Goal: Communication & Community: Ask a question

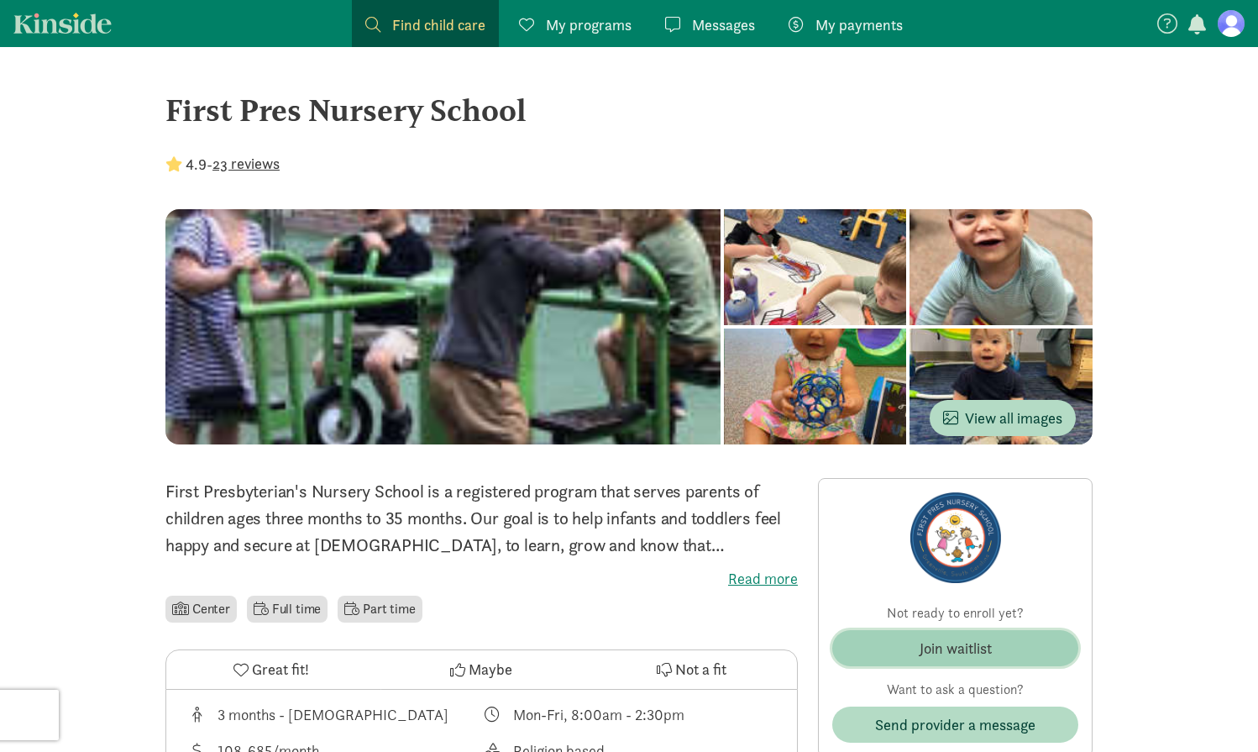
click at [964, 648] on div "Join waitlist" at bounding box center [956, 648] width 72 height 23
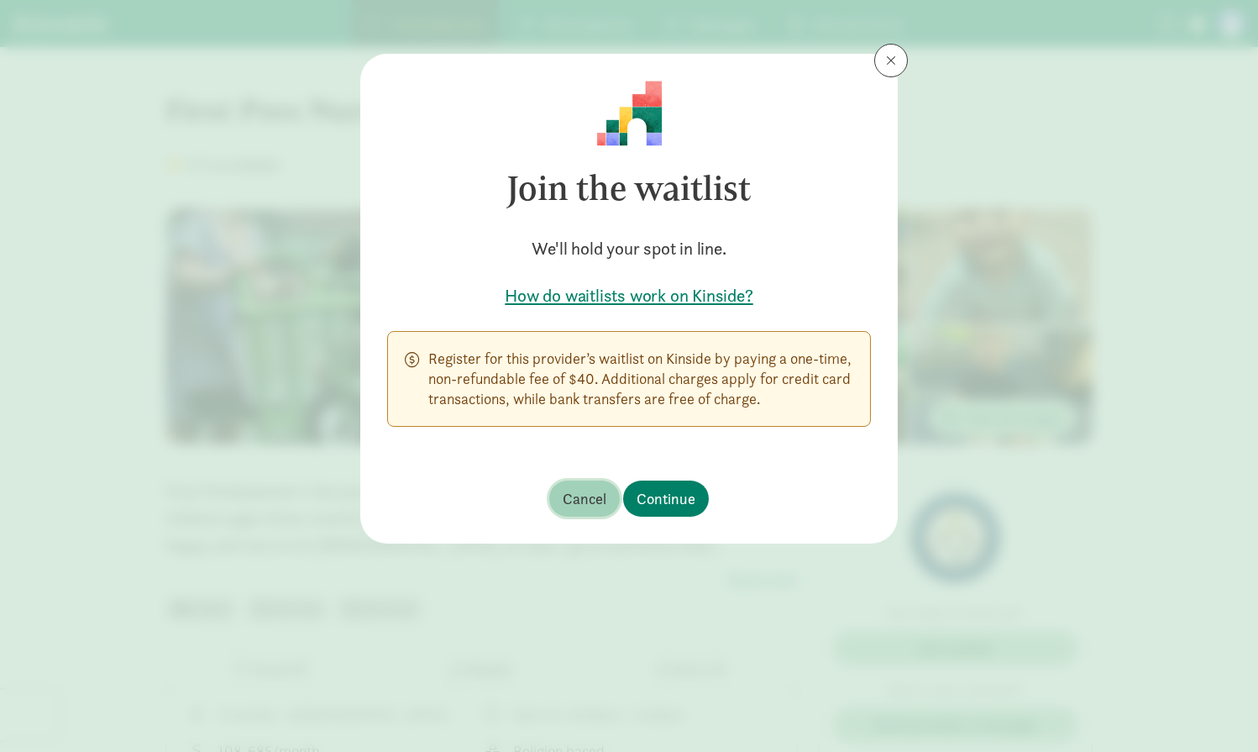
click at [598, 506] on span "Cancel" at bounding box center [585, 498] width 44 height 23
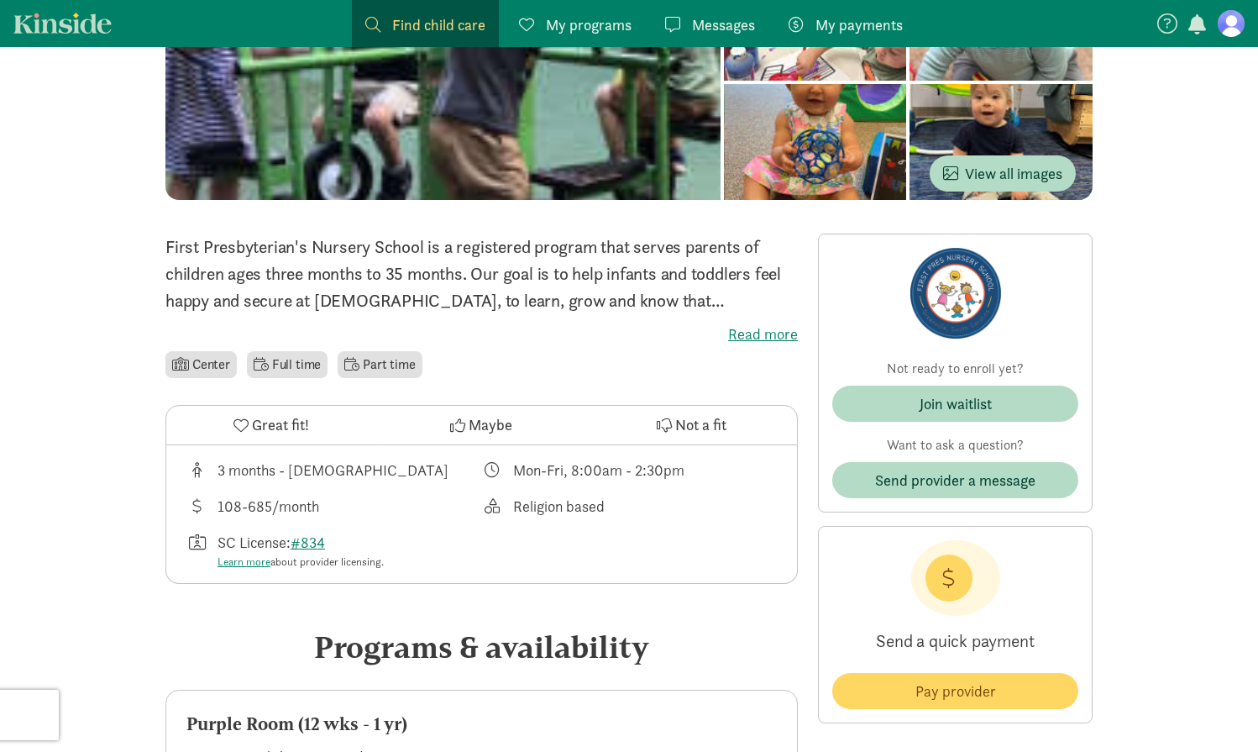
scroll to position [251, 0]
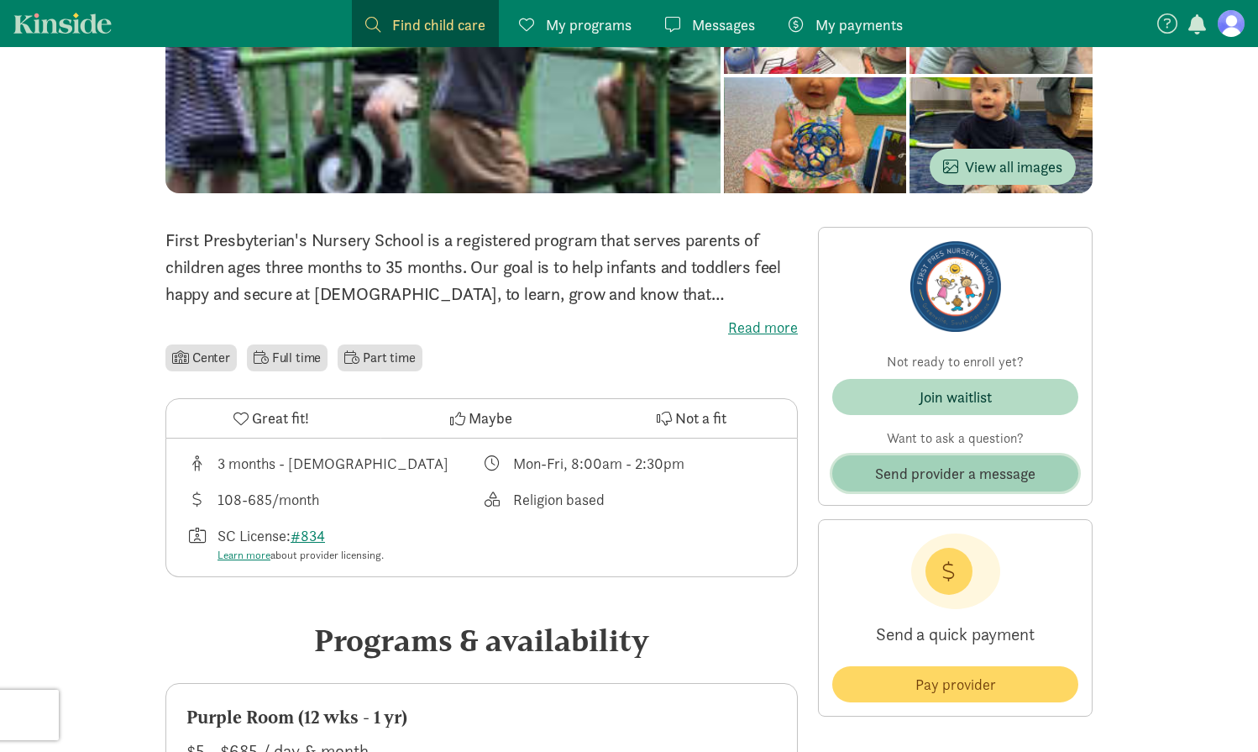
click at [935, 469] on span "Send provider a message" at bounding box center [955, 473] width 160 height 23
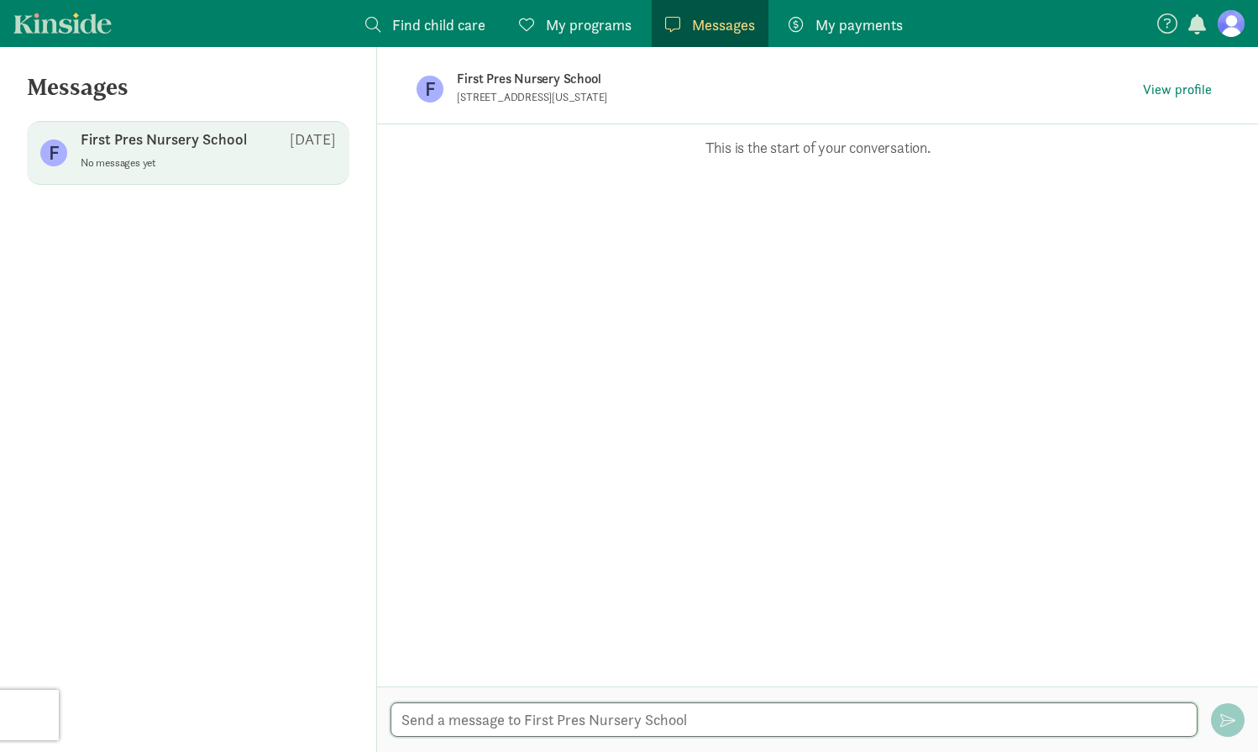
click at [577, 707] on textarea at bounding box center [794, 719] width 807 height 34
paste textarea "My name is [PERSON_NAME] and my husband and I were looking at First [DEMOGRAPHI…"
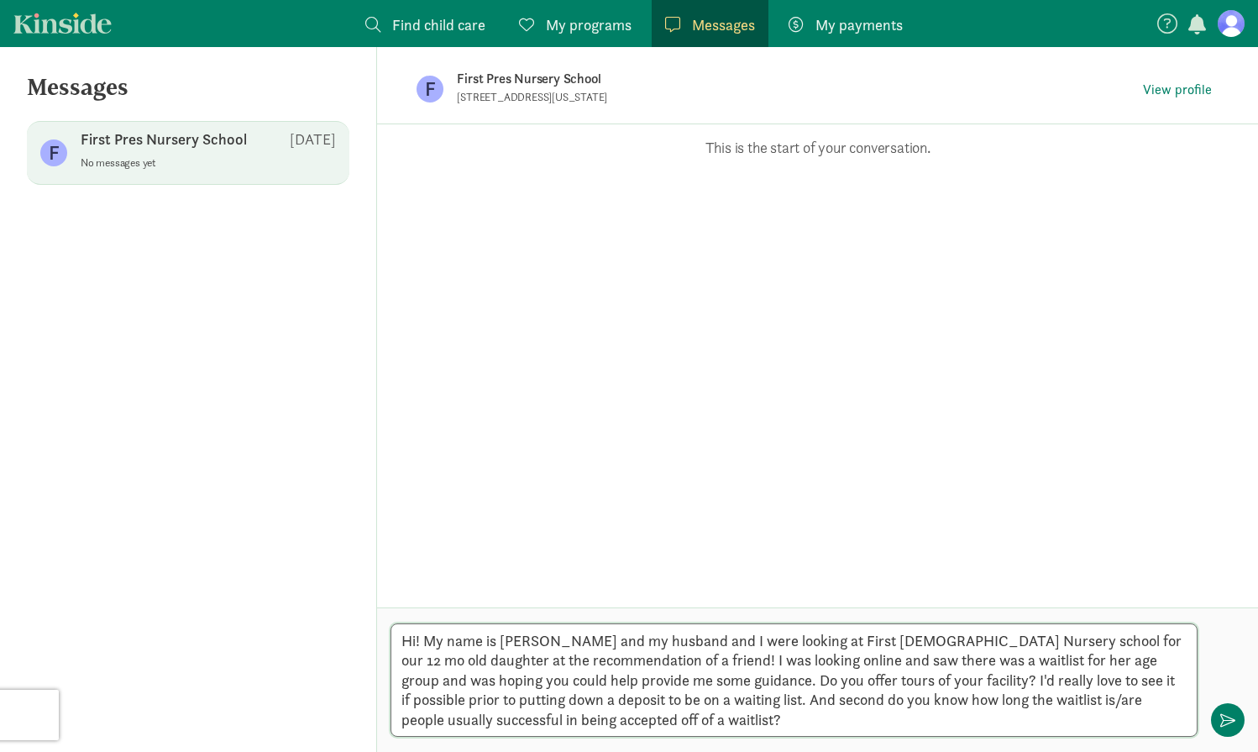
click at [1107, 644] on textarea "Hi! My name is [PERSON_NAME] and my husband and I were looking at First [DEMOGR…" at bounding box center [794, 679] width 807 height 113
drag, startPoint x: 1002, startPoint y: 663, endPoint x: 1115, endPoint y: 662, distance: 113.4
click at [1115, 662] on textarea "Hi! My name is [PERSON_NAME] and my husband and I were looking at First [DEMOGR…" at bounding box center [794, 679] width 807 height 113
click at [720, 715] on textarea "Hi! My name is [PERSON_NAME] and my husband and I were looking at First [DEMOGR…" at bounding box center [794, 679] width 807 height 113
type textarea "Hi! My name is [PERSON_NAME] and my husband and I were looking at First [DEMOGR…"
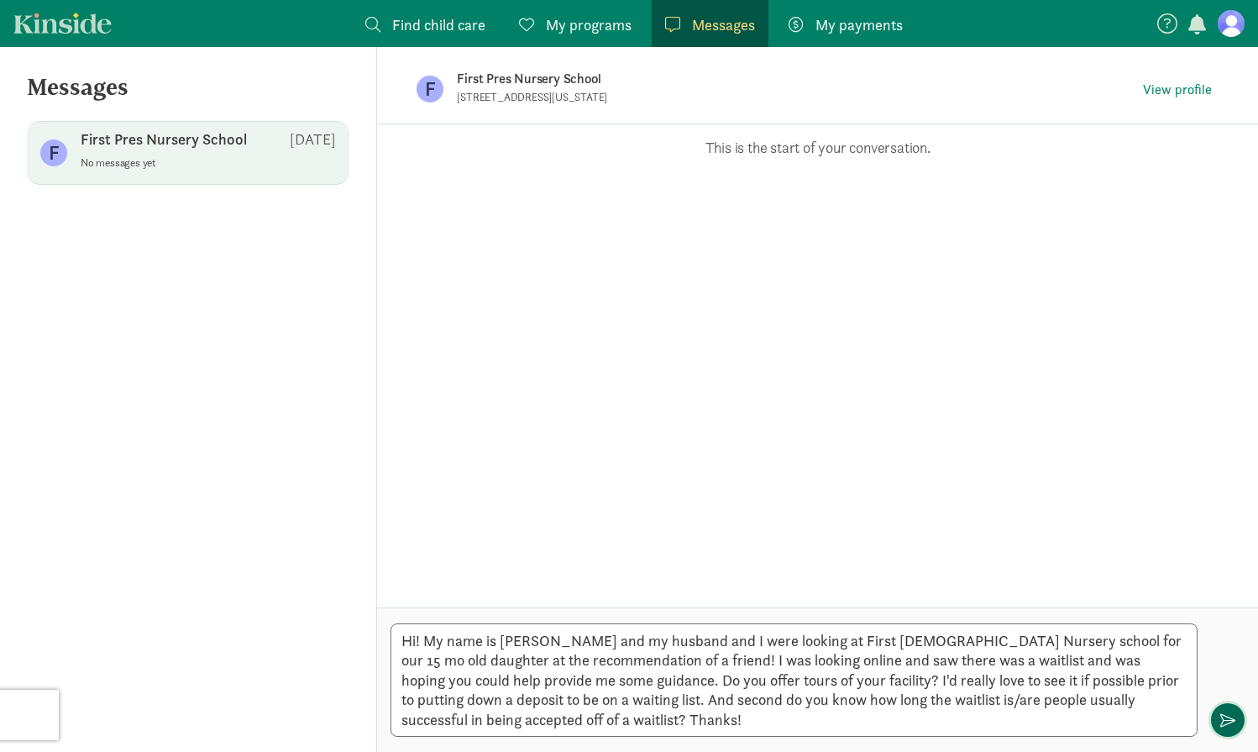
click at [1232, 721] on span "button" at bounding box center [1227, 719] width 15 height 15
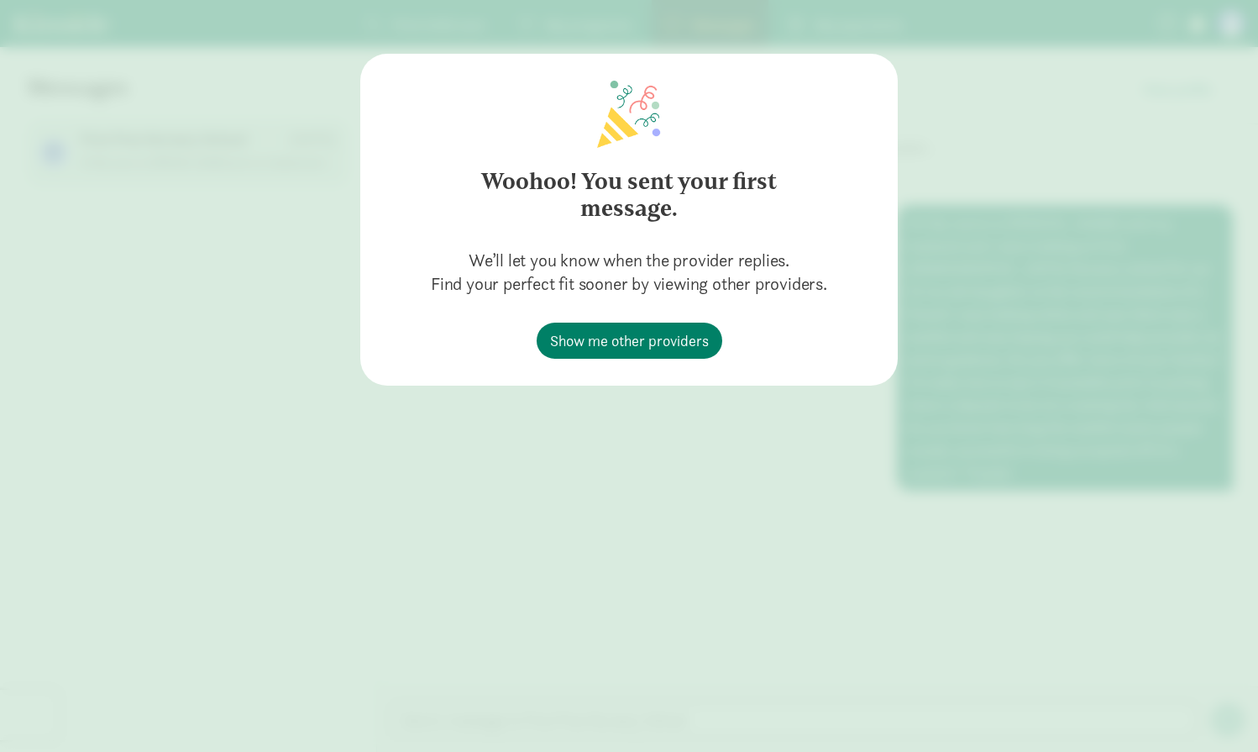
click at [670, 405] on div "Woohoo! You sent your first message. We’ll let you know when the provider repli…" at bounding box center [629, 376] width 1258 height 752
click at [644, 340] on span "Show me other providers" at bounding box center [629, 340] width 159 height 23
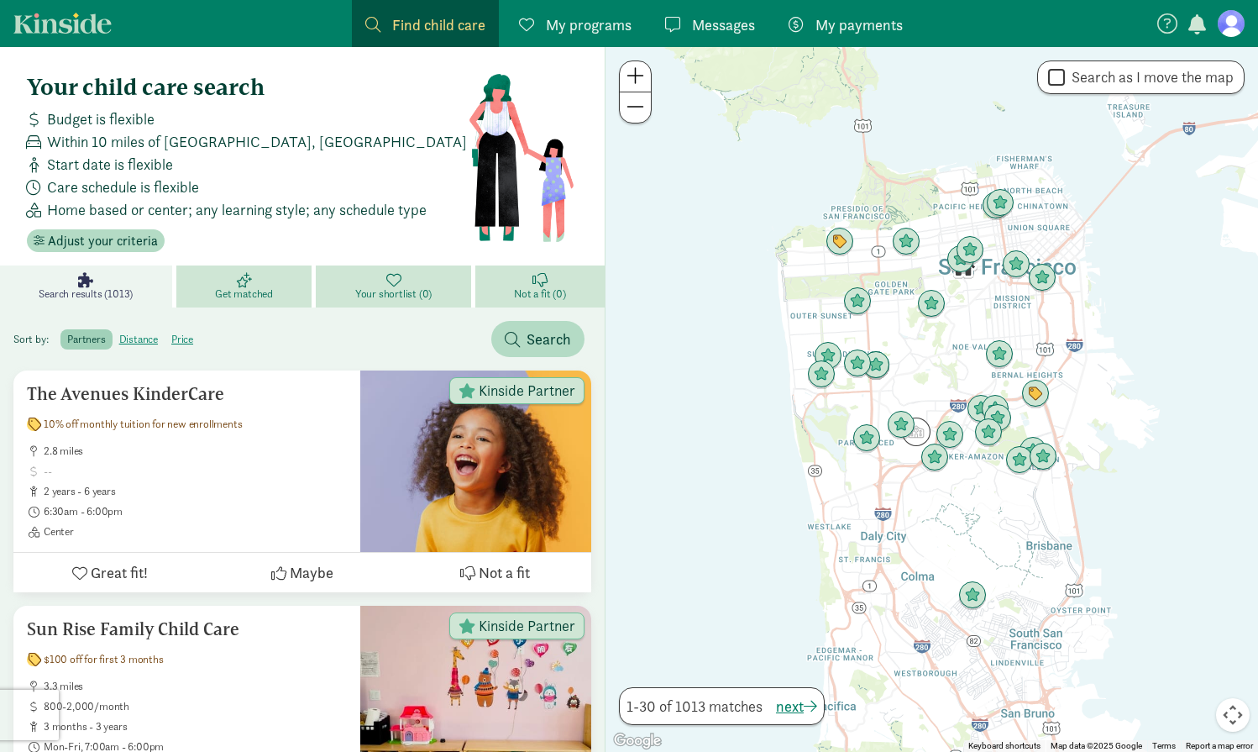
click at [1227, 34] on figure at bounding box center [1231, 23] width 27 height 27
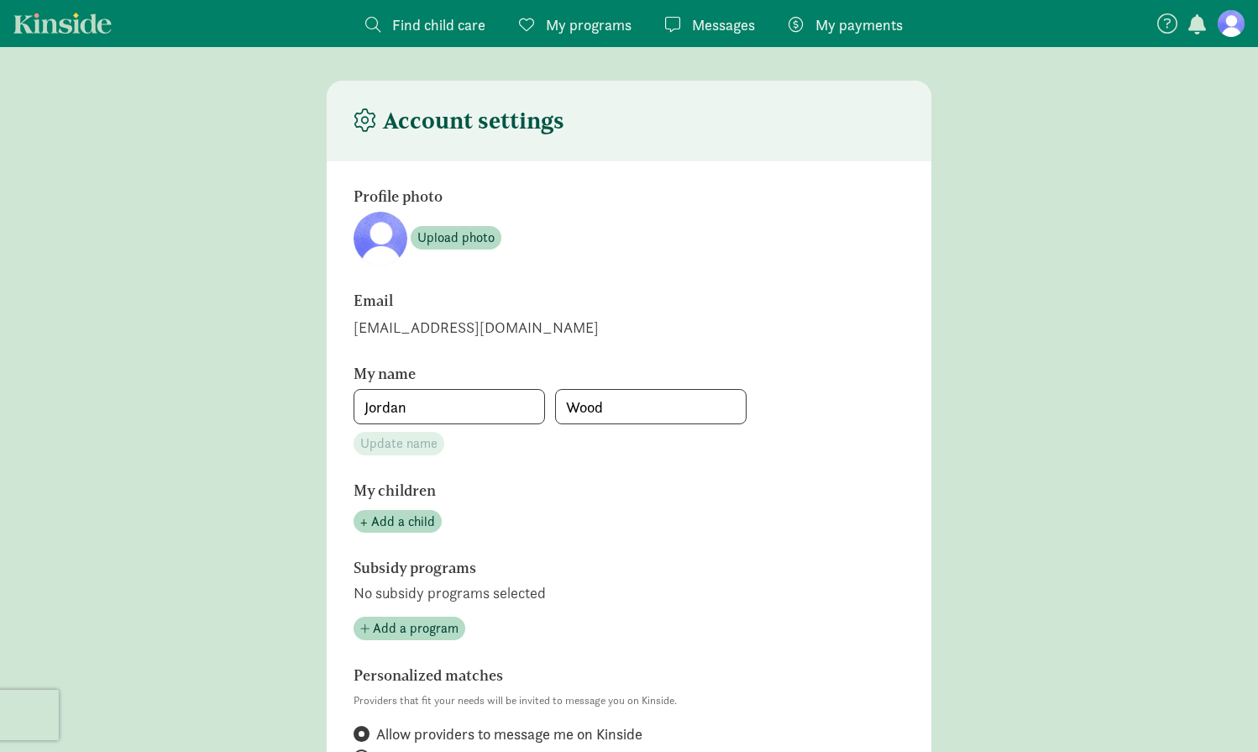
click at [712, 22] on span "Messages" at bounding box center [723, 24] width 63 height 23
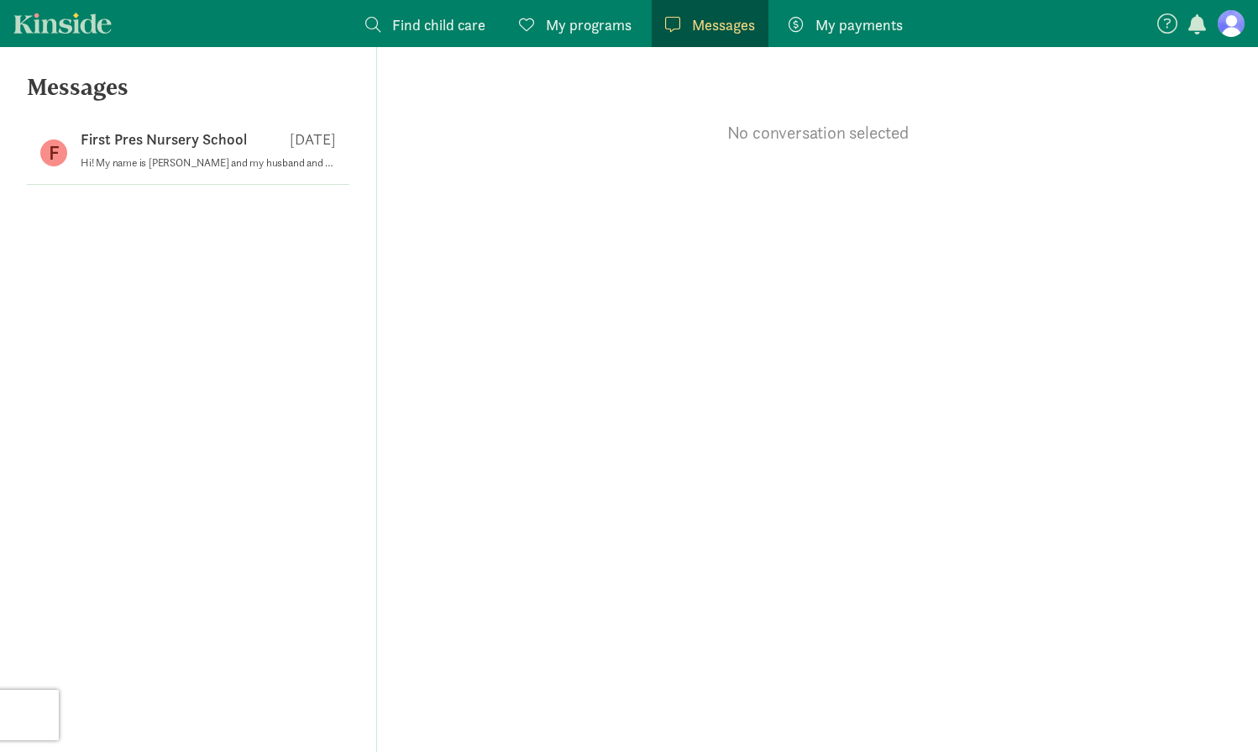
click at [611, 31] on span "My programs" at bounding box center [589, 24] width 86 height 23
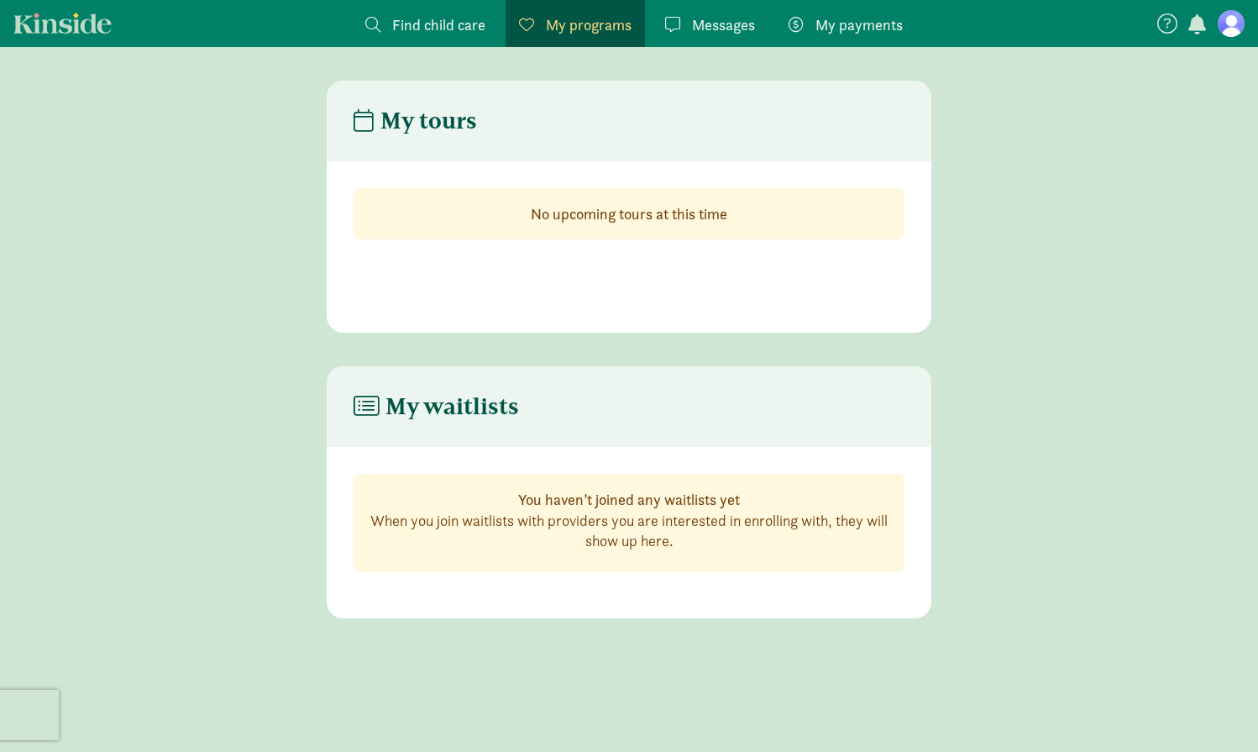
click at [684, 36] on link "Messages Messages" at bounding box center [710, 23] width 117 height 47
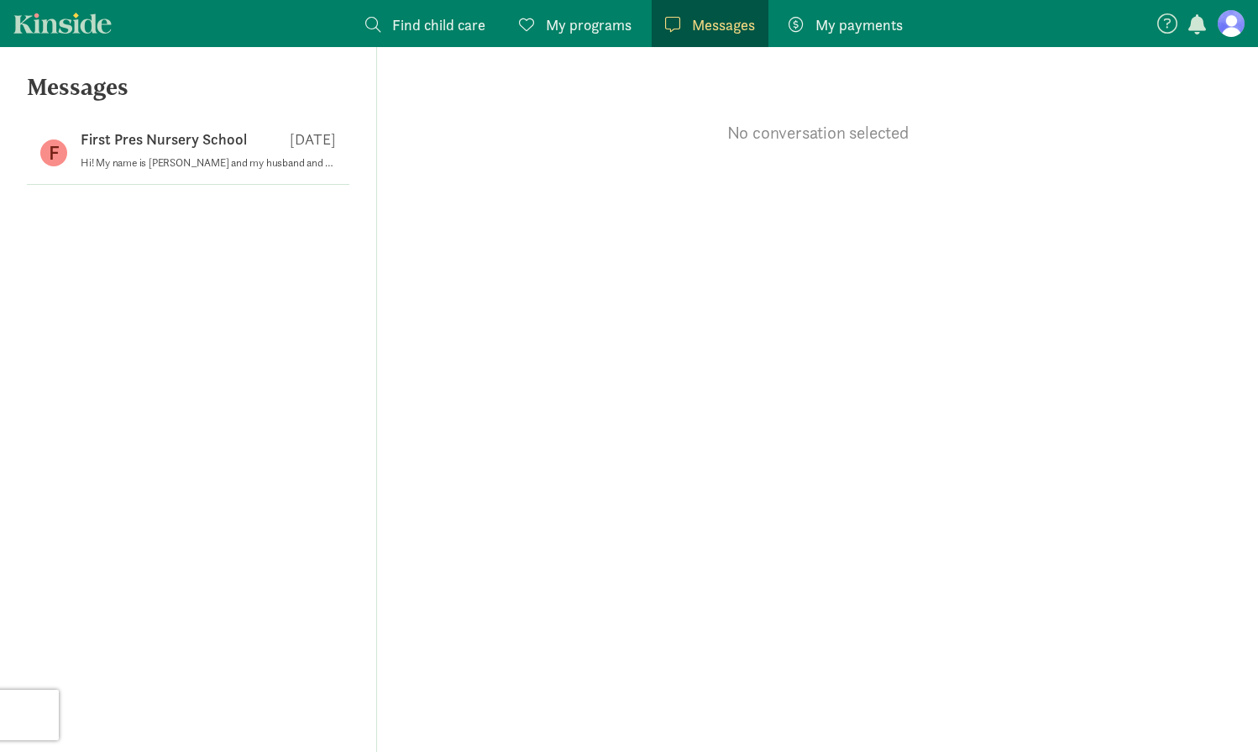
click at [1231, 39] on nav "Find child care Find My programs Programs Messages Messages My payments Pay" at bounding box center [629, 23] width 1258 height 47
click at [1231, 32] on figure at bounding box center [1231, 23] width 27 height 27
